Goal: Entertainment & Leisure: Consume media (video, audio)

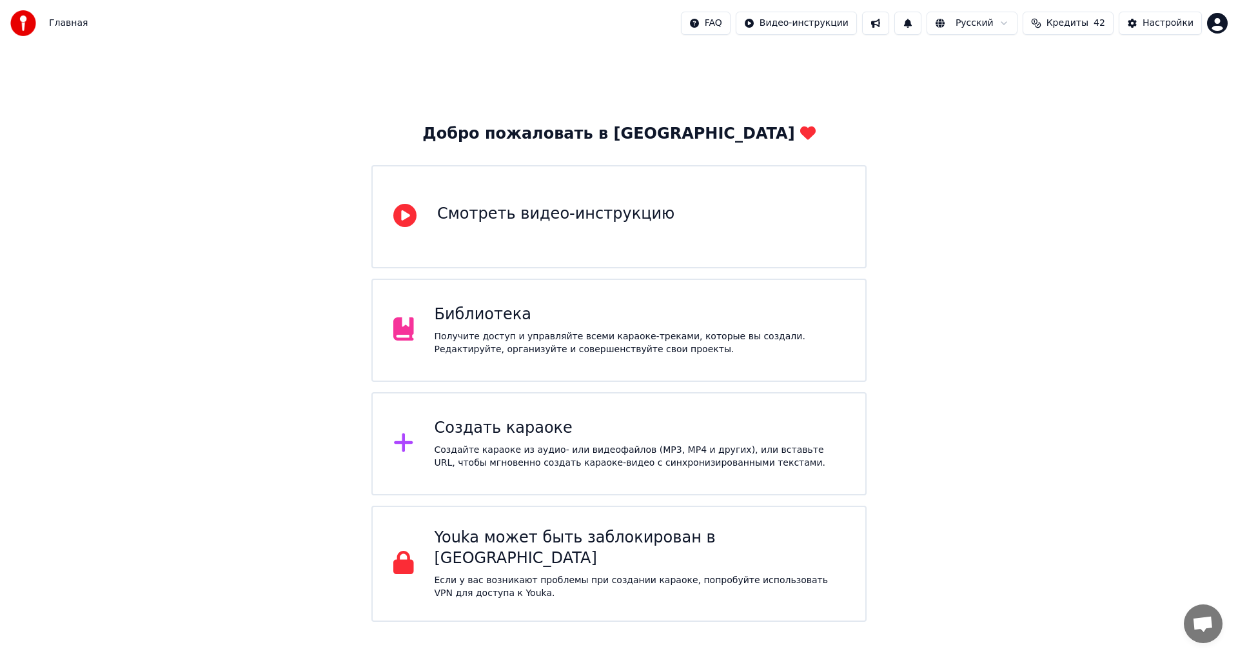
click at [526, 333] on div "Получите доступ и управляйте всеми караоке-треками, которые вы создали. Редакти…" at bounding box center [640, 343] width 411 height 26
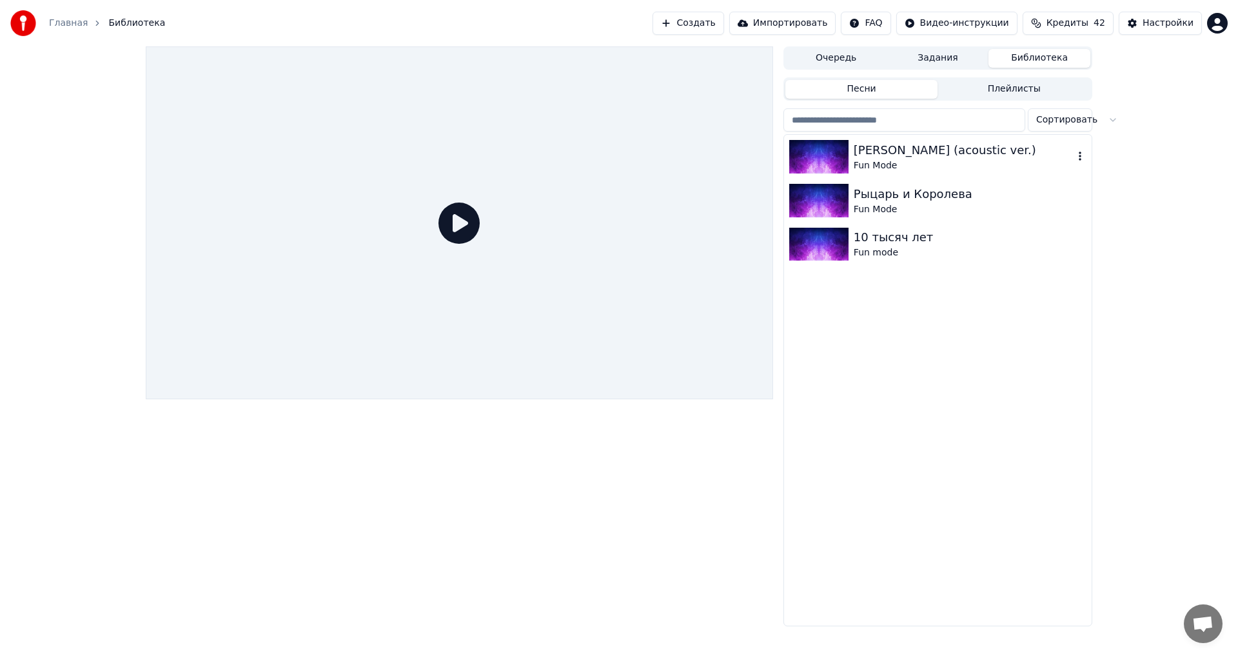
click at [890, 152] on div "[PERSON_NAME] (acoustic ver.)" at bounding box center [964, 150] width 220 height 18
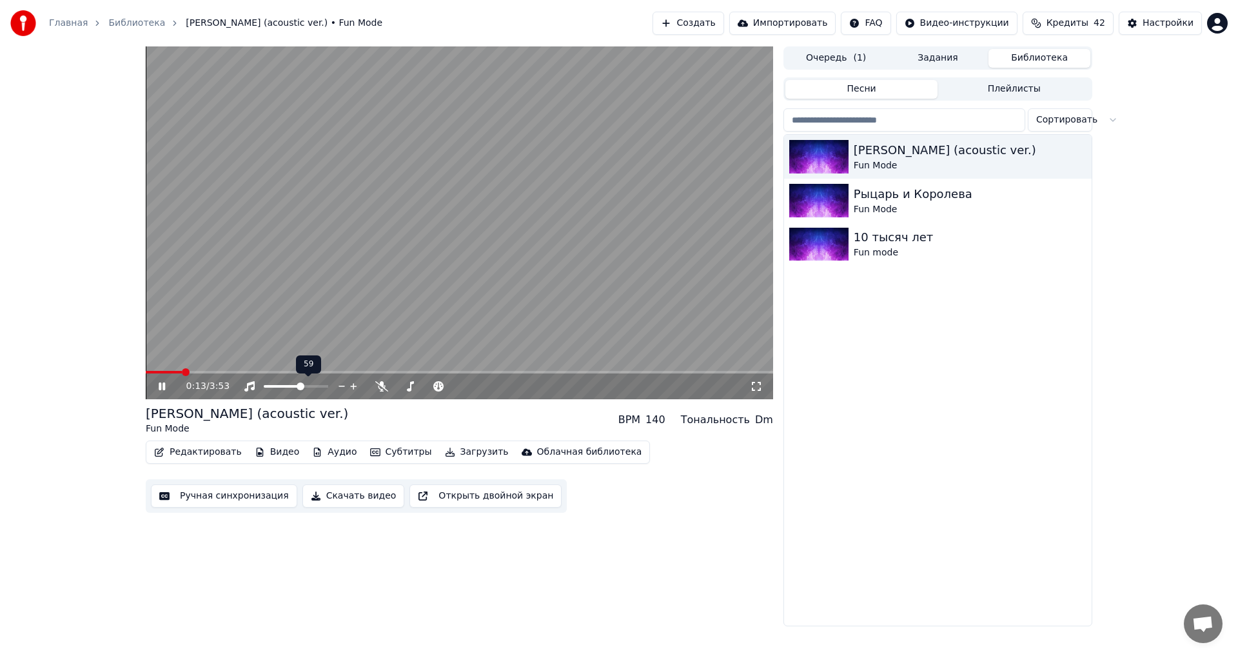
click at [302, 388] on span at bounding box center [283, 386] width 38 height 3
click at [267, 448] on button "Видео" at bounding box center [277, 452] width 55 height 18
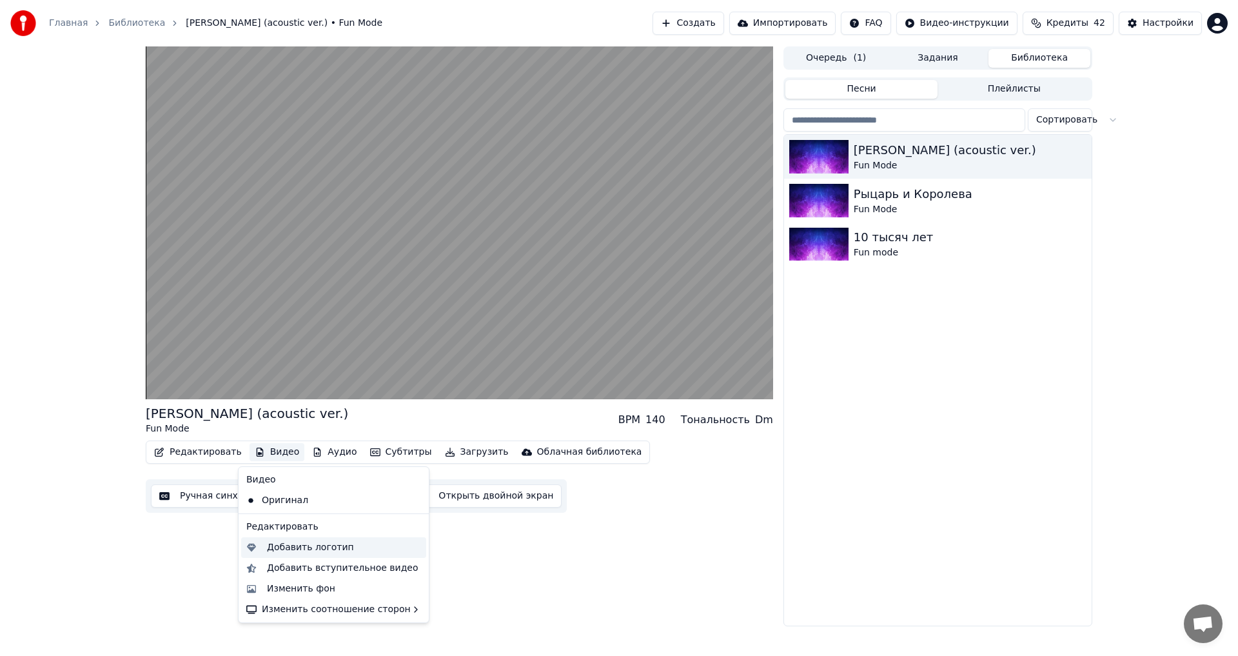
click at [312, 551] on div "Добавить логотип" at bounding box center [310, 547] width 87 height 13
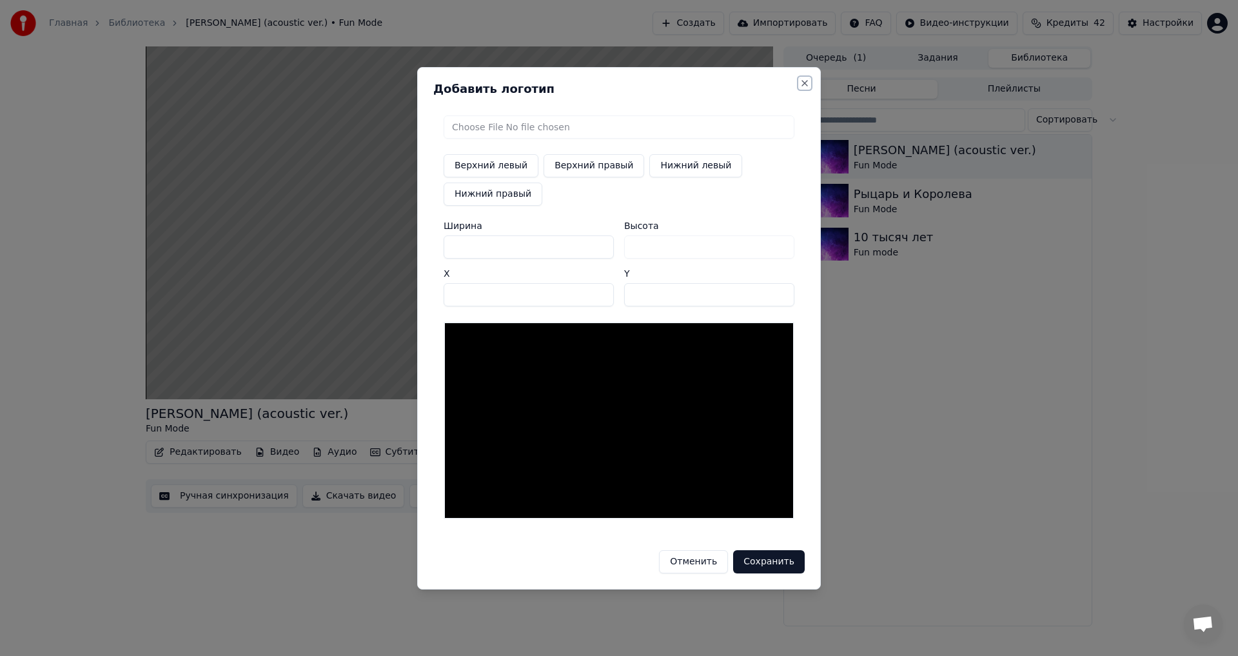
click at [806, 83] on button "Close" at bounding box center [805, 83] width 10 height 10
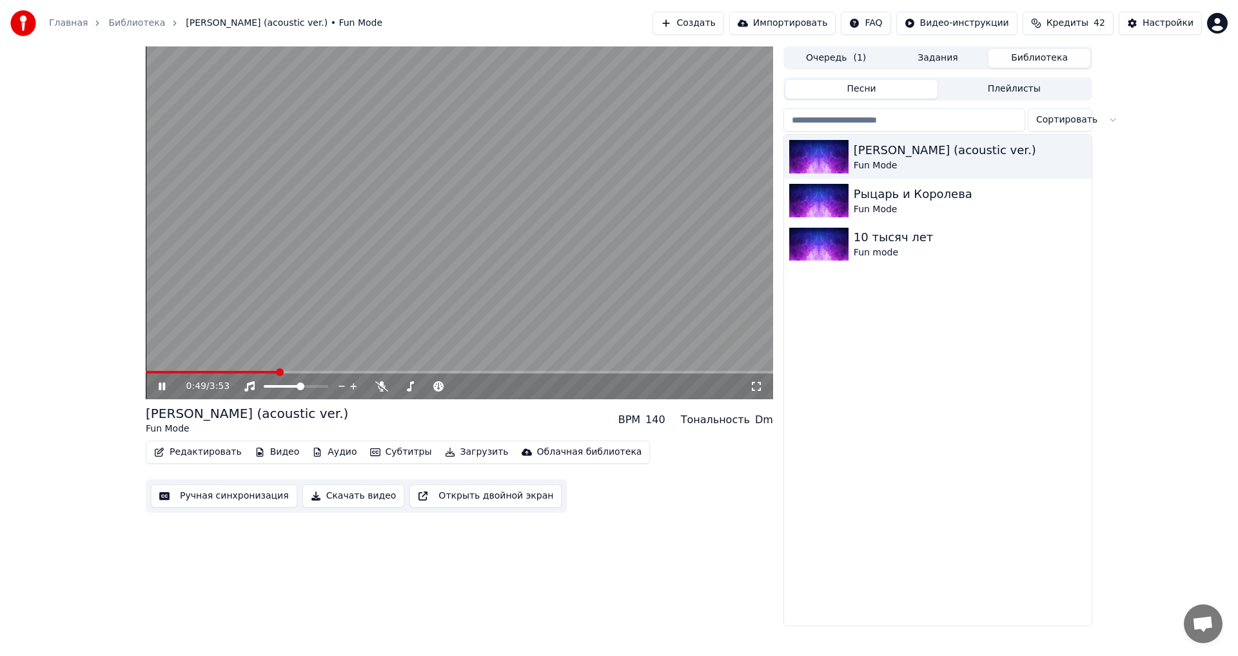
click at [383, 140] on video at bounding box center [460, 222] width 628 height 353
click at [50, 260] on div "0:49 / 3:53 [PERSON_NAME] (acoustic ver.) Fun Mode BPM 140 Тональность Dm Редак…" at bounding box center [619, 336] width 1238 height 580
